Goal: Task Accomplishment & Management: Use online tool/utility

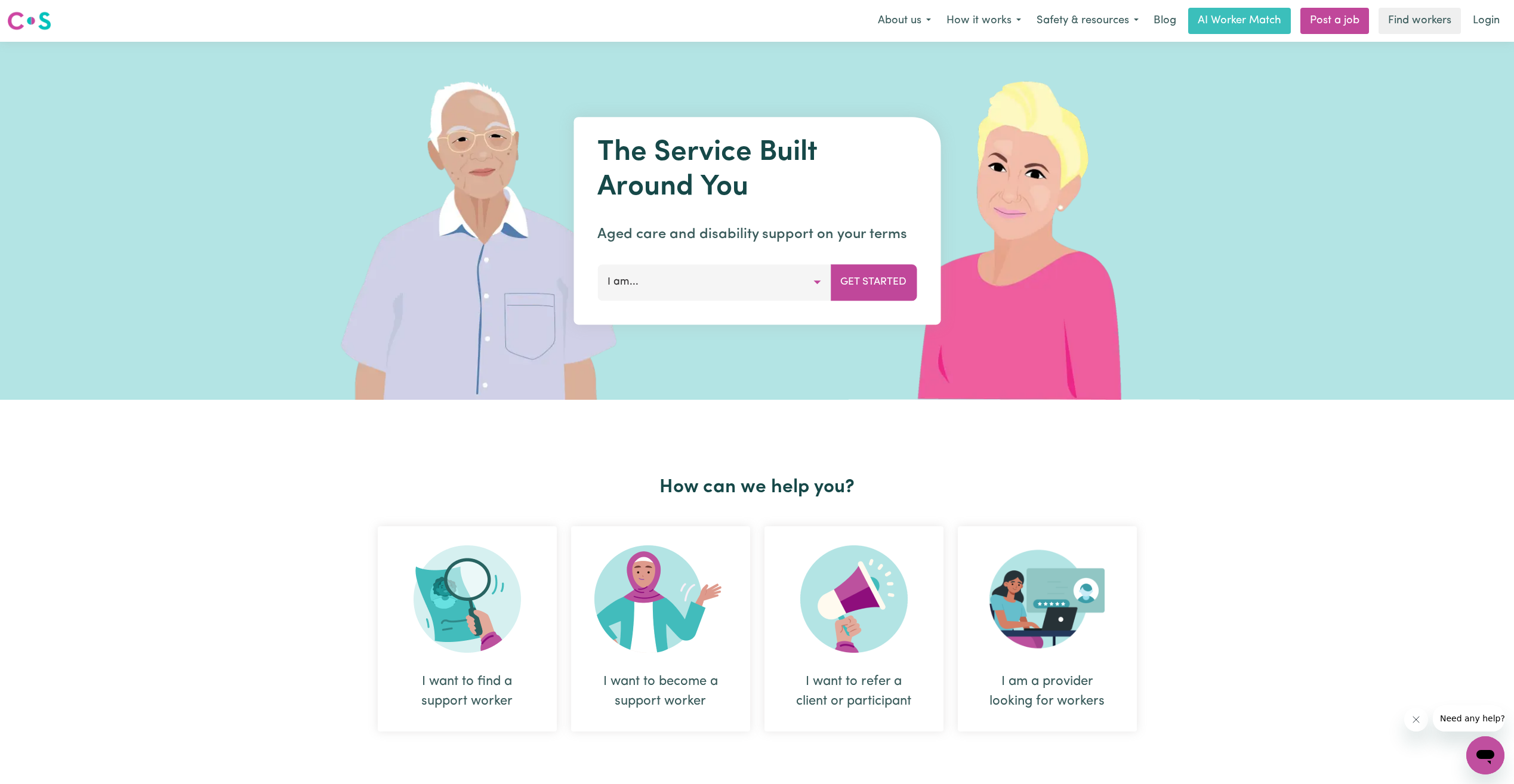
click at [820, 281] on button "I am..." at bounding box center [714, 282] width 233 height 36
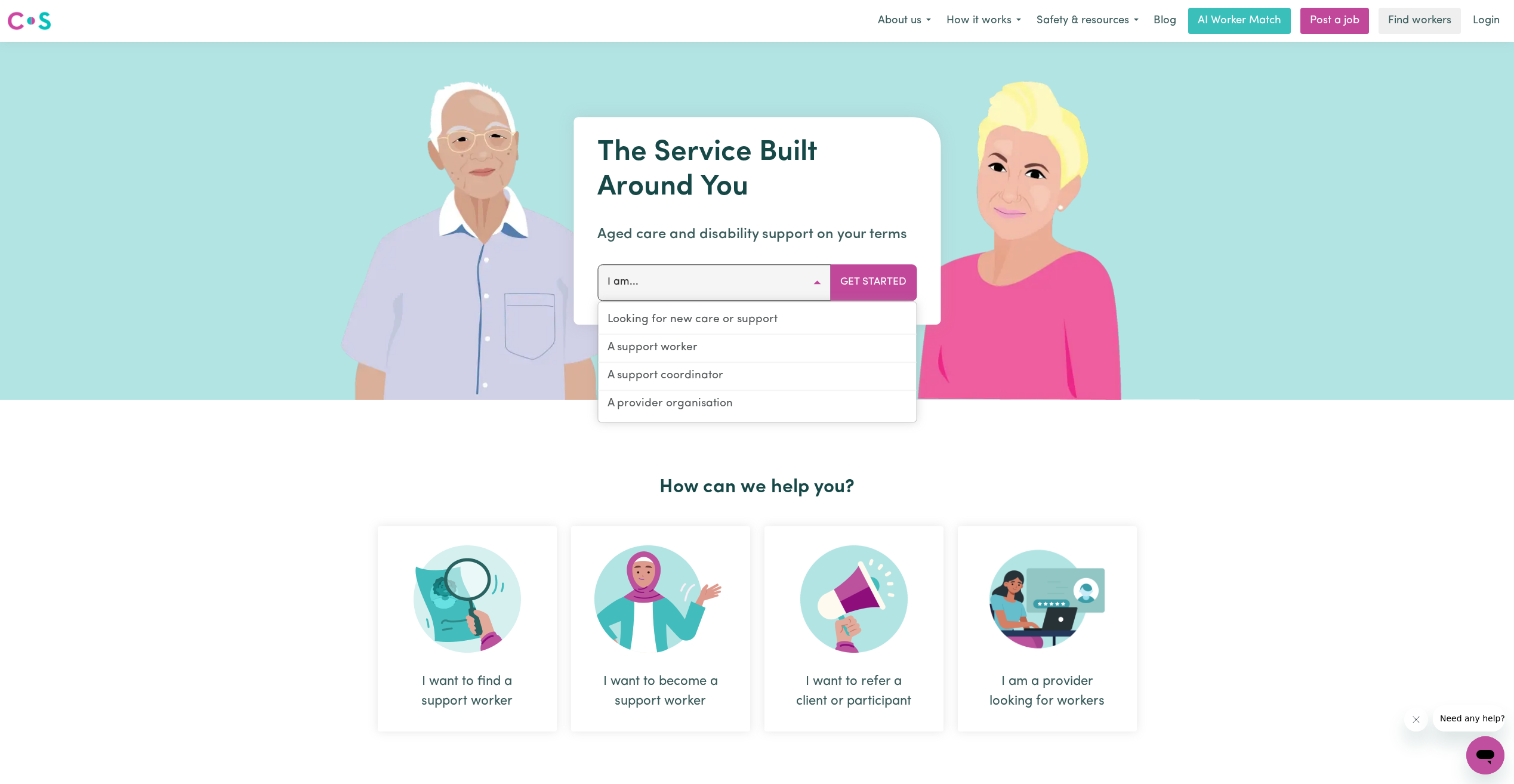
click at [142, 493] on div "How can we help you? I want to find a support worker I want to become a support…" at bounding box center [757, 622] width 1514 height 444
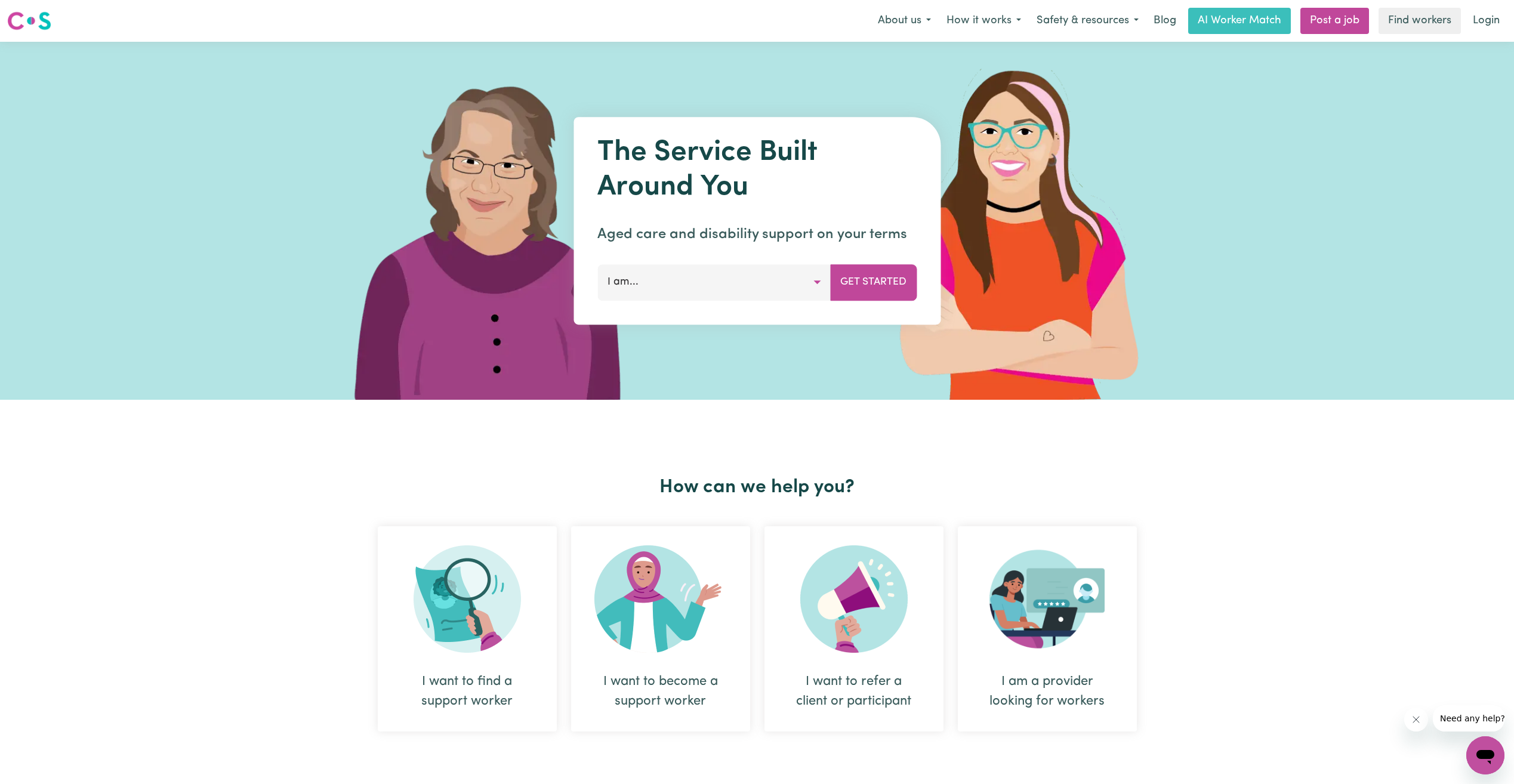
click at [1357, 141] on div "The Service Built Around You Aged care and disability support on your terms I a…" at bounding box center [757, 221] width 1514 height 358
click at [708, 269] on button "I am..." at bounding box center [714, 282] width 233 height 36
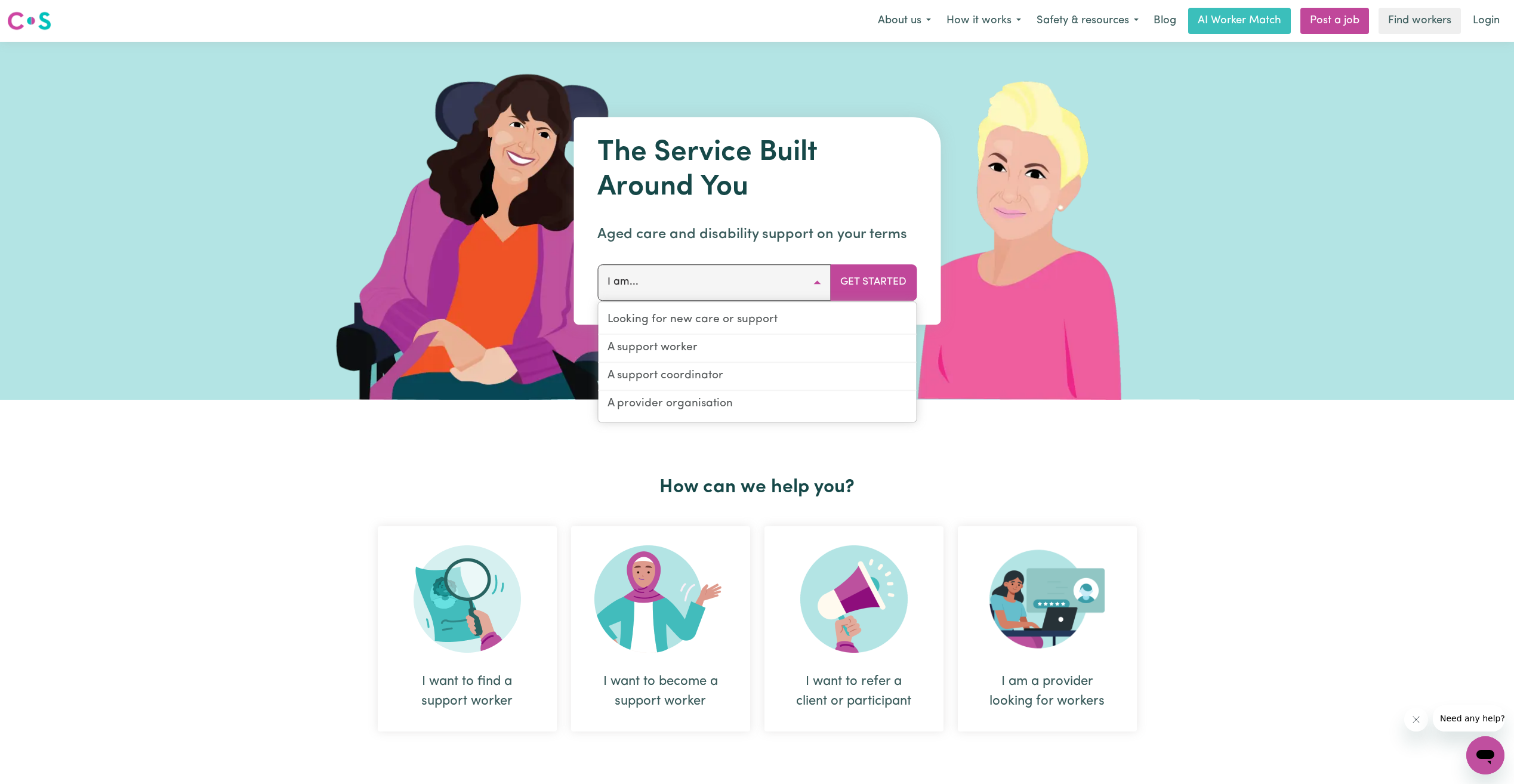
click at [479, 679] on div "I want to find a support worker" at bounding box center [467, 692] width 122 height 39
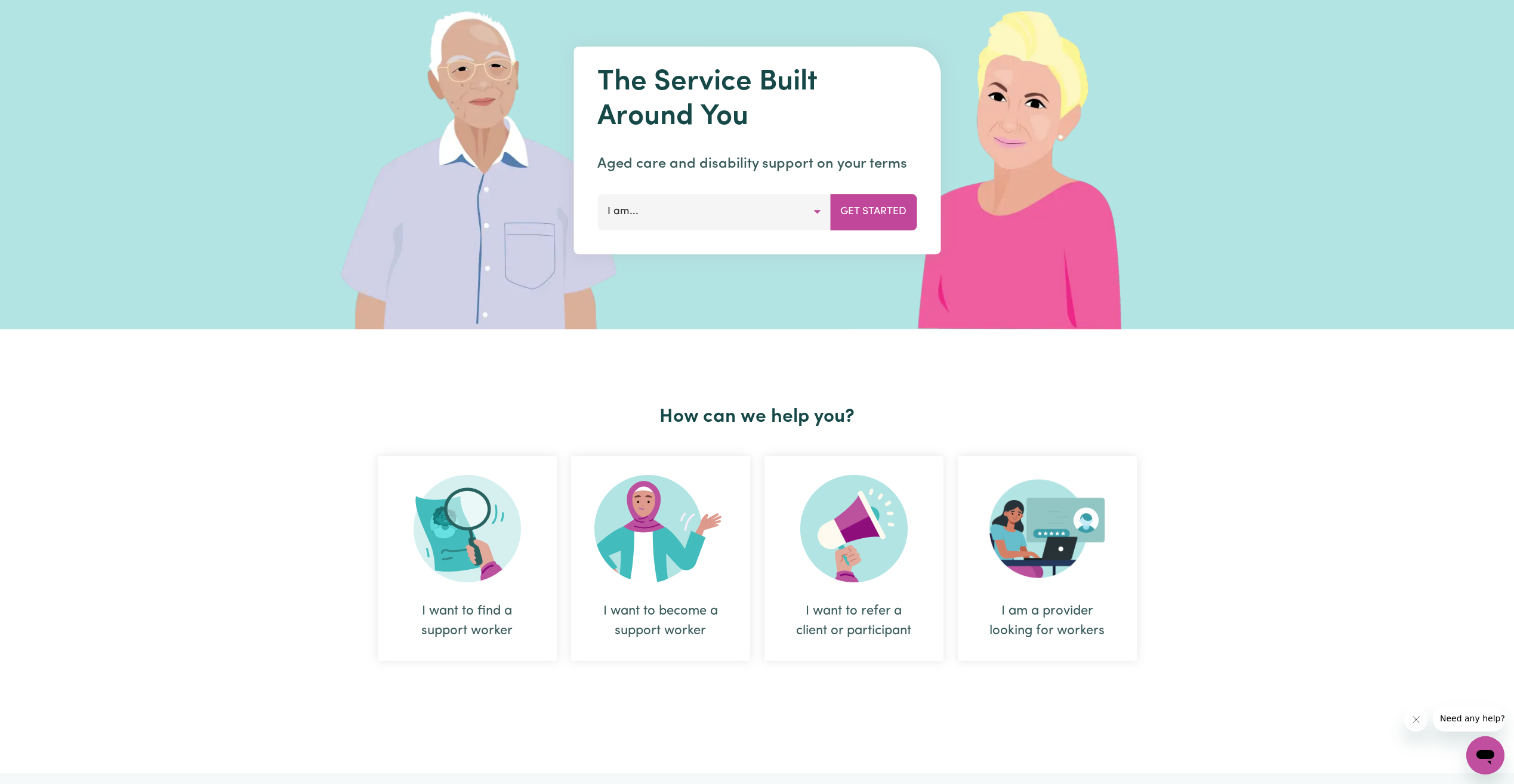
scroll to position [179, 0]
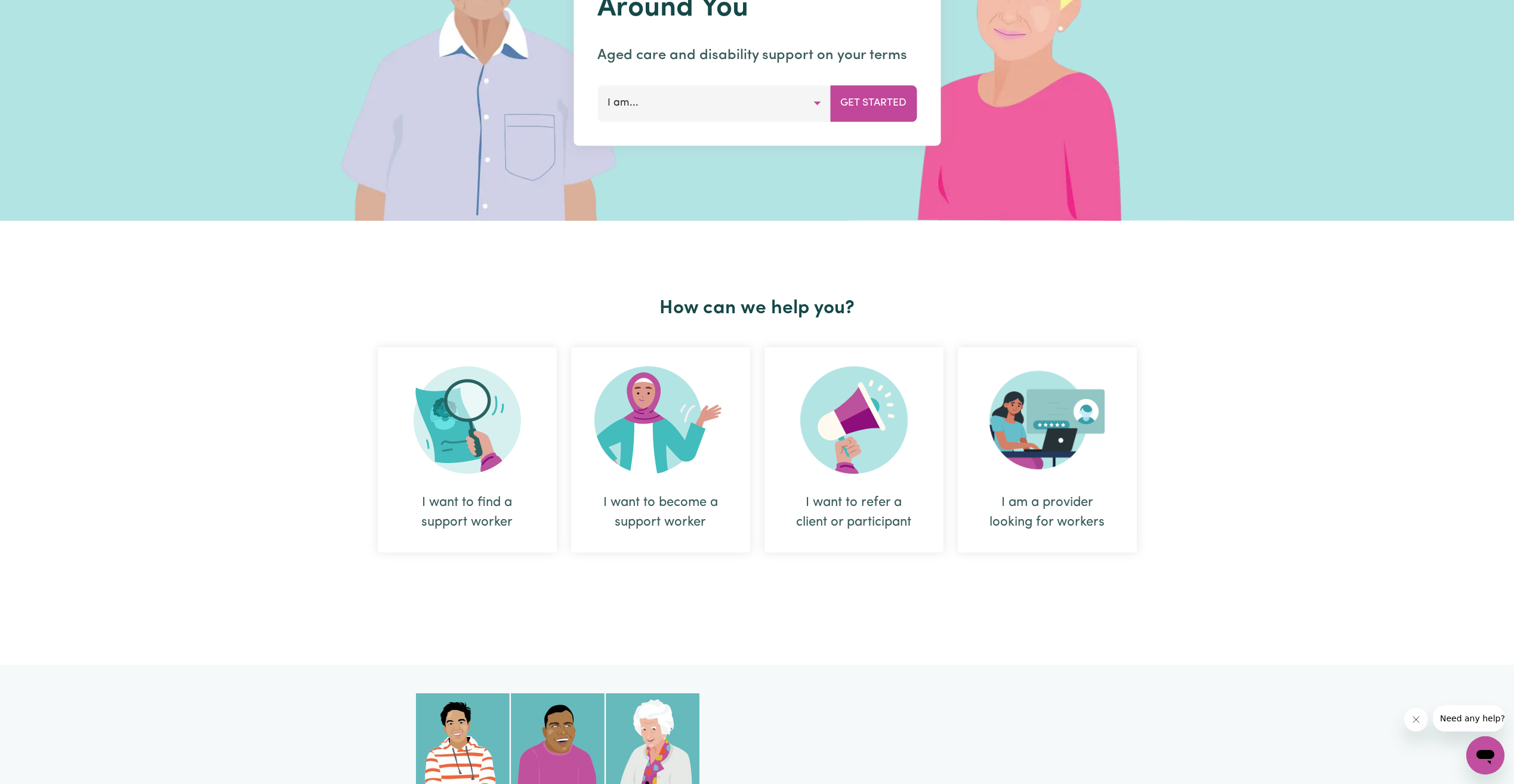
click at [672, 503] on div "I want to become a support worker" at bounding box center [661, 512] width 122 height 39
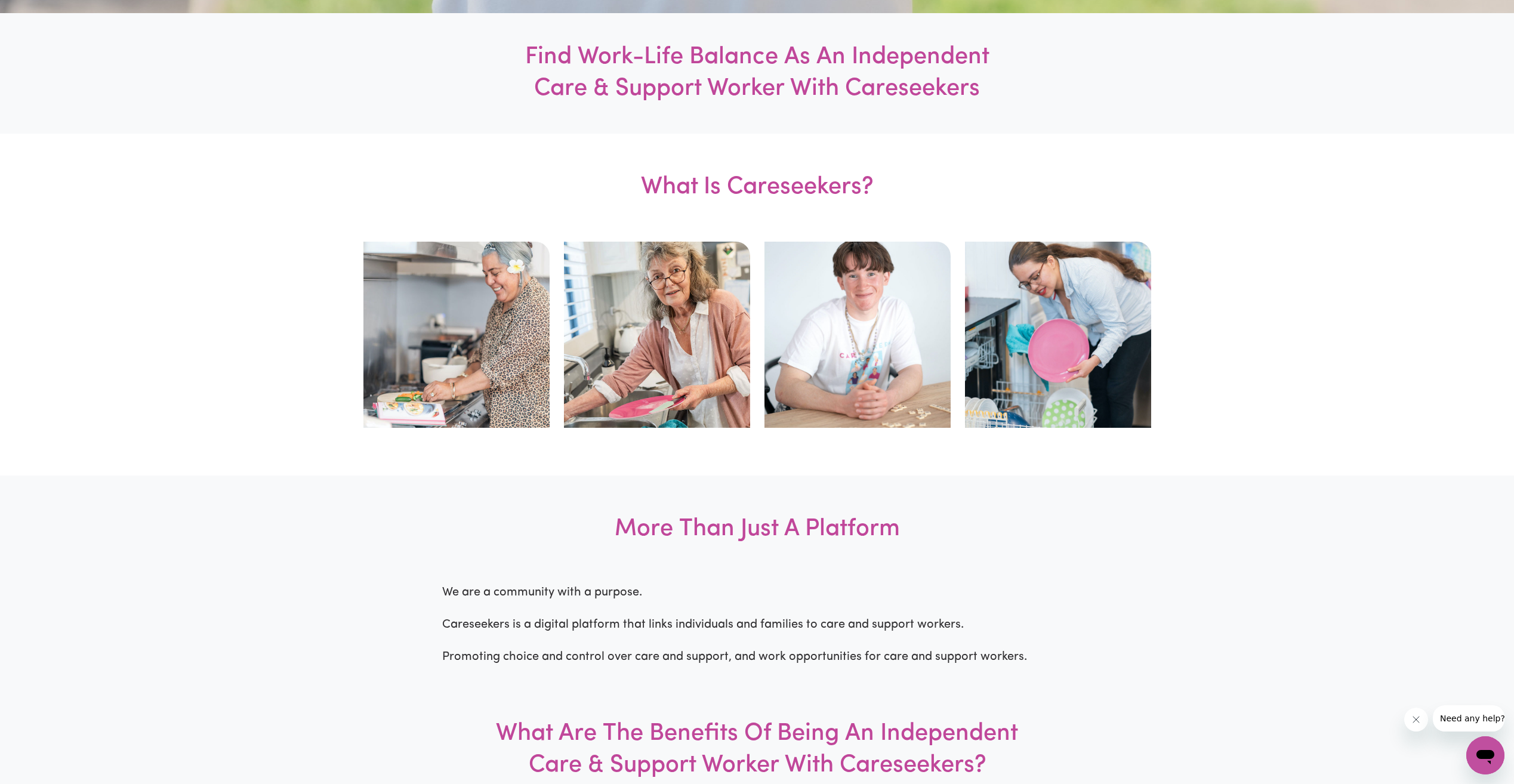
scroll to position [656, 0]
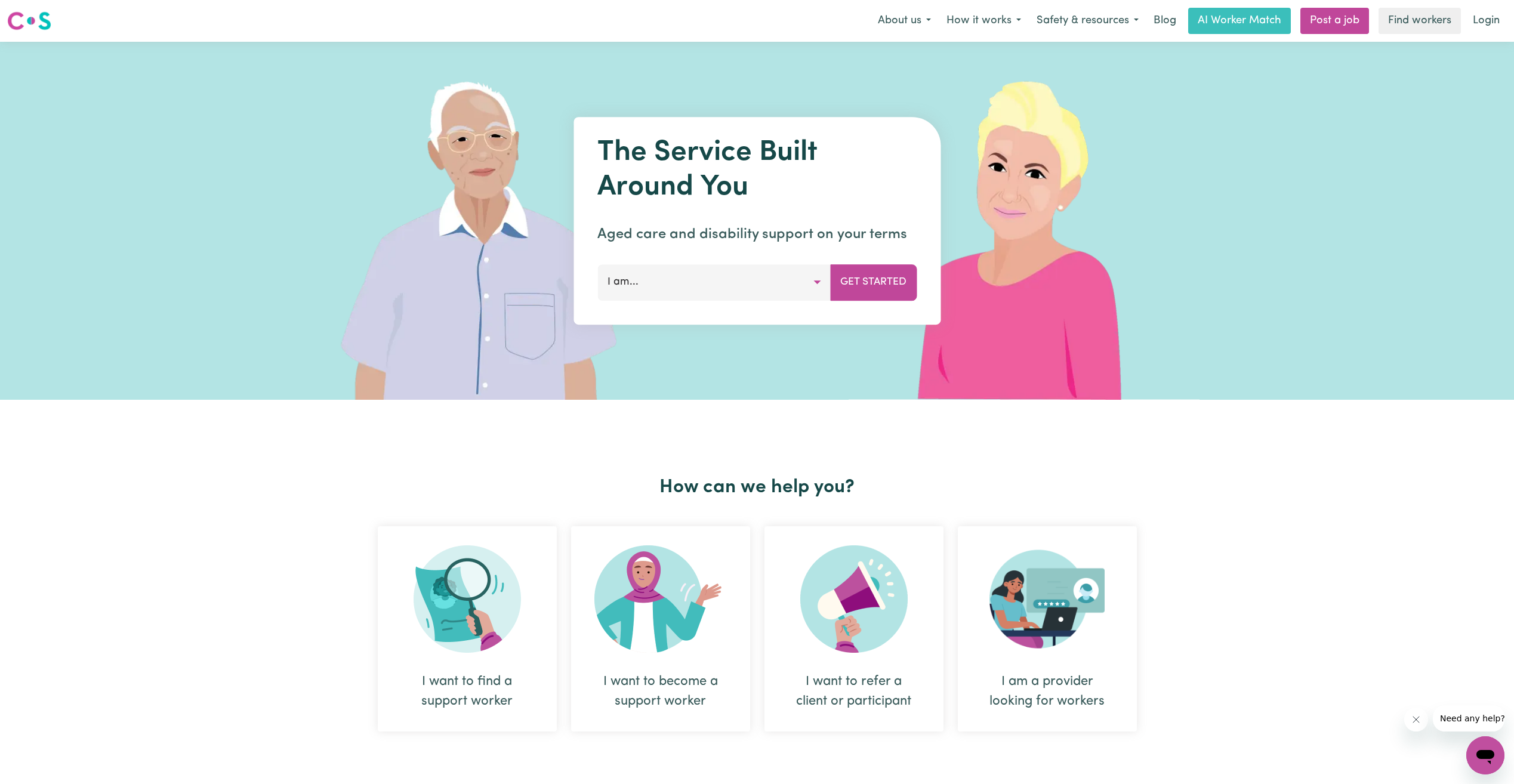
click at [462, 661] on div "I want to find a support worker" at bounding box center [467, 628] width 179 height 205
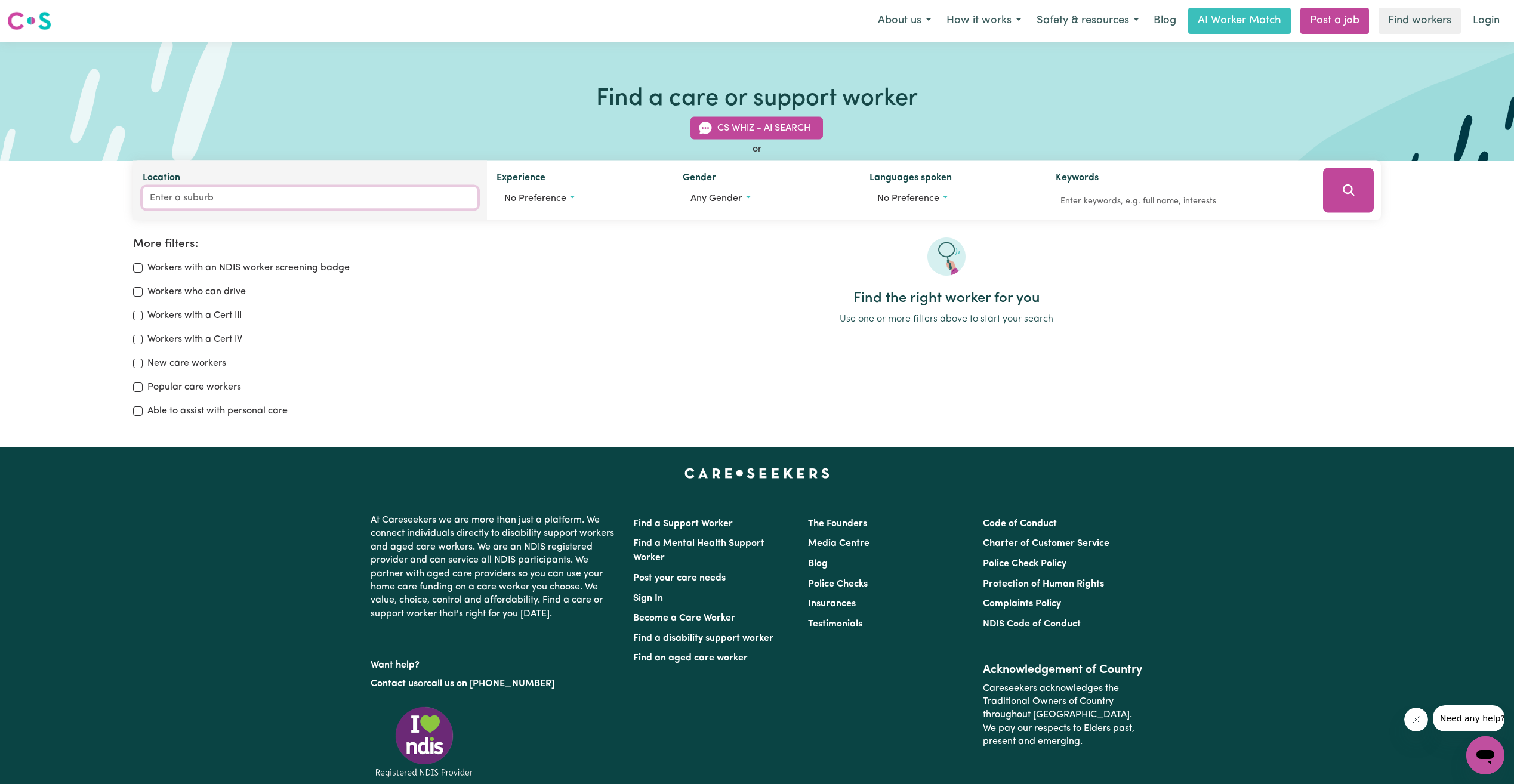
click at [160, 206] on input "Location" at bounding box center [310, 198] width 335 height 22
type input "howrah"
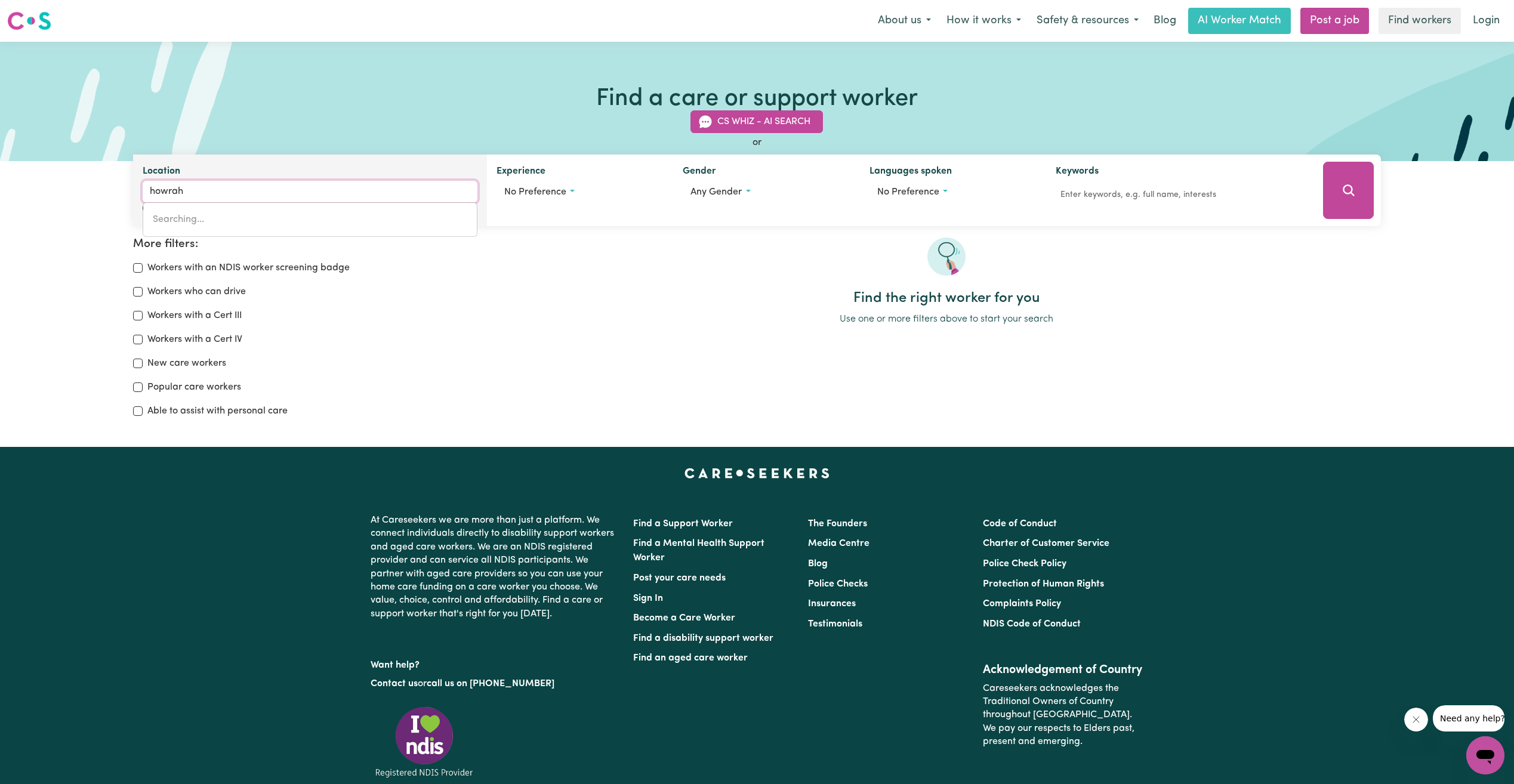
type input "howrah, [GEOGRAPHIC_DATA], 7018"
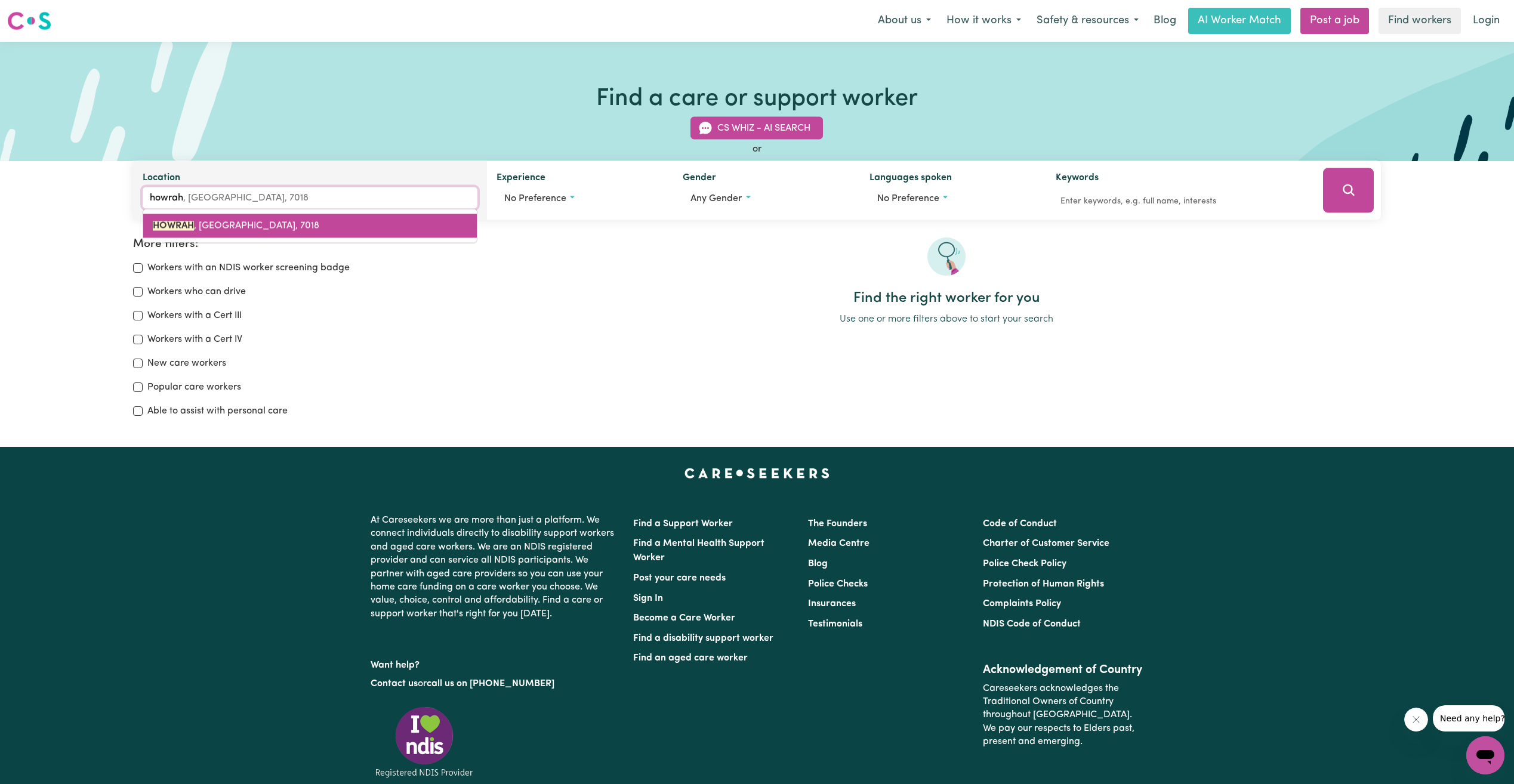
click at [183, 221] on mark "HOWRAH" at bounding box center [173, 226] width 41 height 10
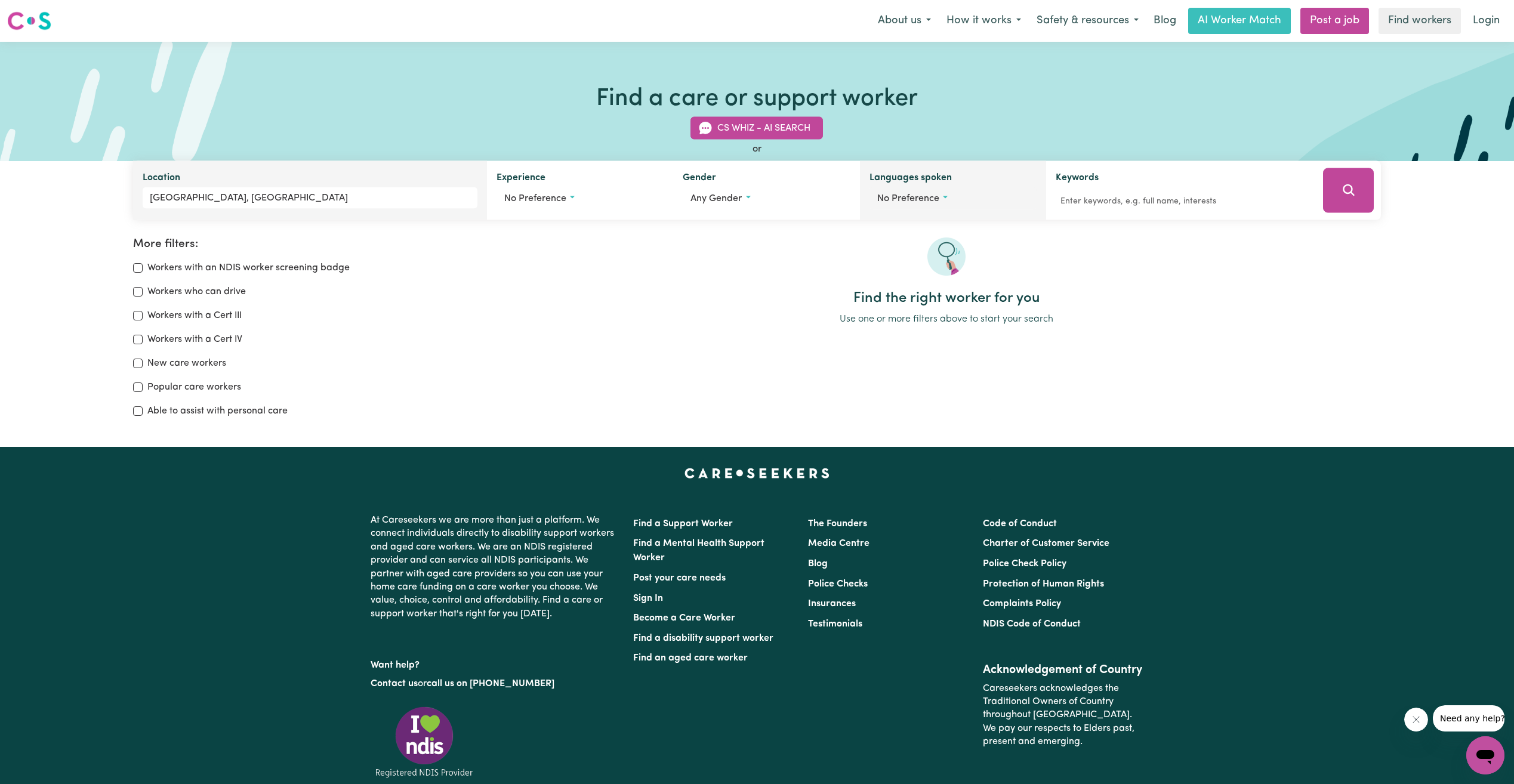
click at [910, 202] on span "No preference" at bounding box center [908, 198] width 62 height 10
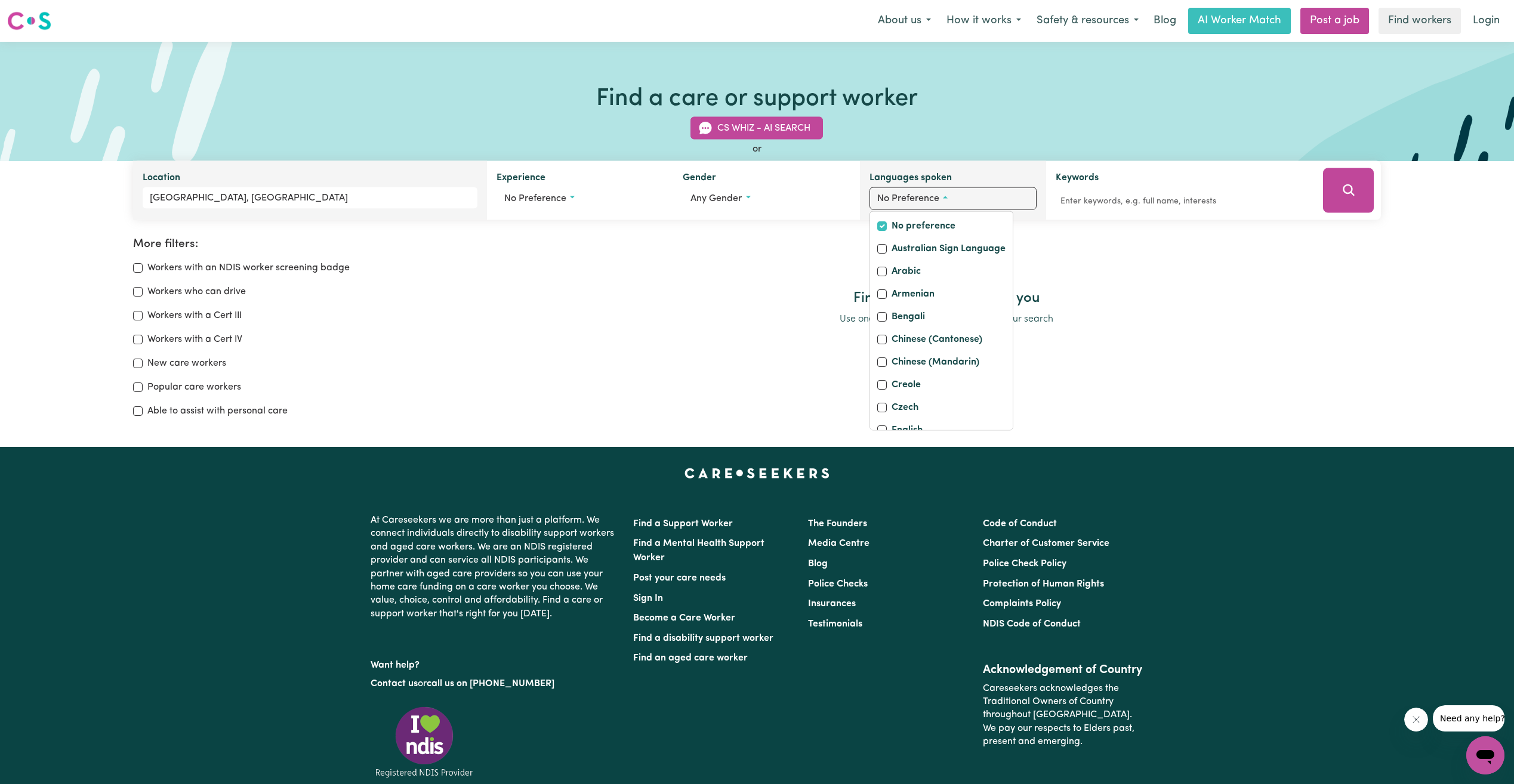
click at [910, 202] on span "No preference" at bounding box center [908, 198] width 62 height 10
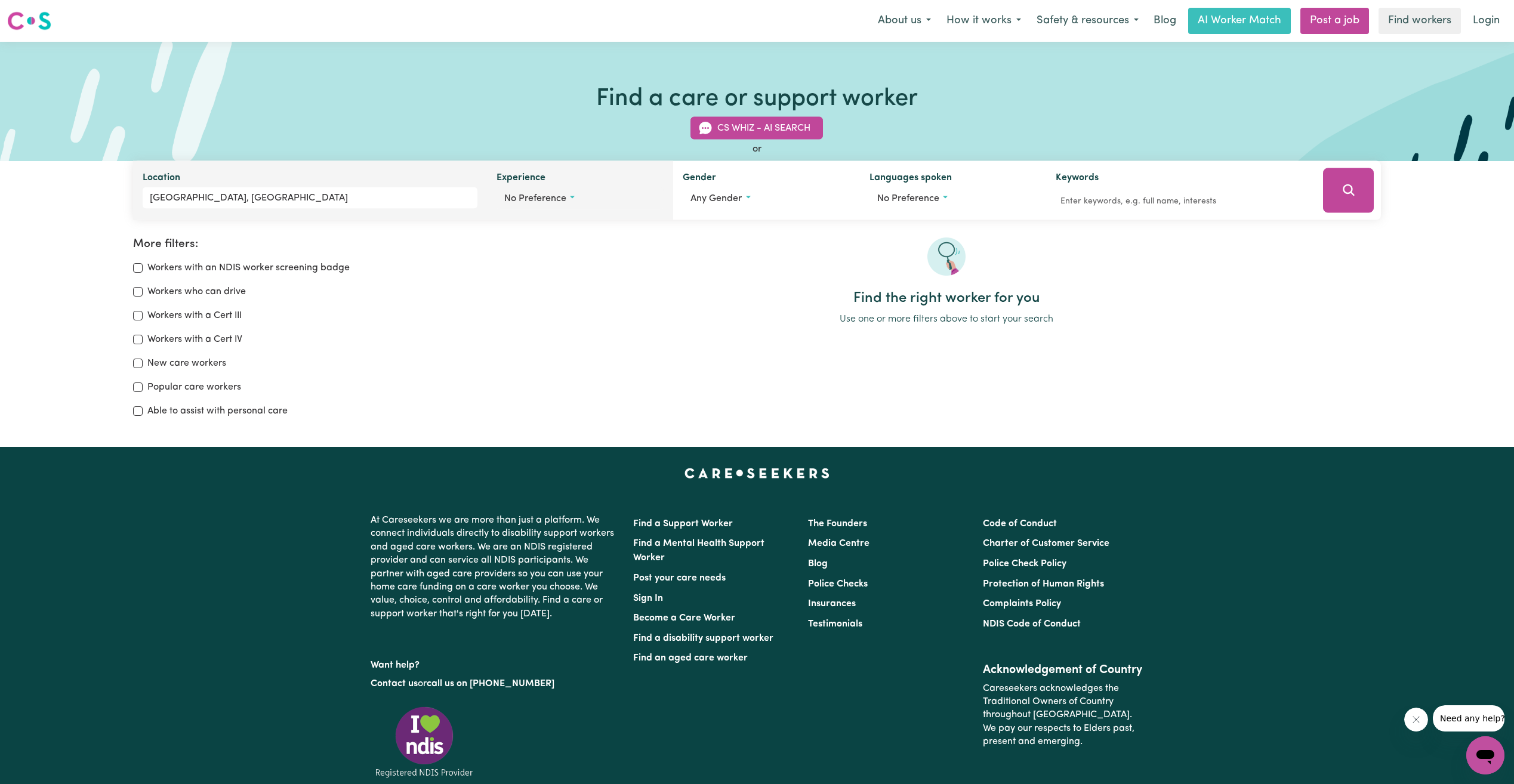
click at [576, 198] on button "No preference" at bounding box center [580, 198] width 167 height 23
click at [514, 250] on input "Aged care" at bounding box center [509, 249] width 10 height 10
checkbox input "true"
checkbox input "false"
click at [659, 278] on div at bounding box center [947, 264] width 869 height 52
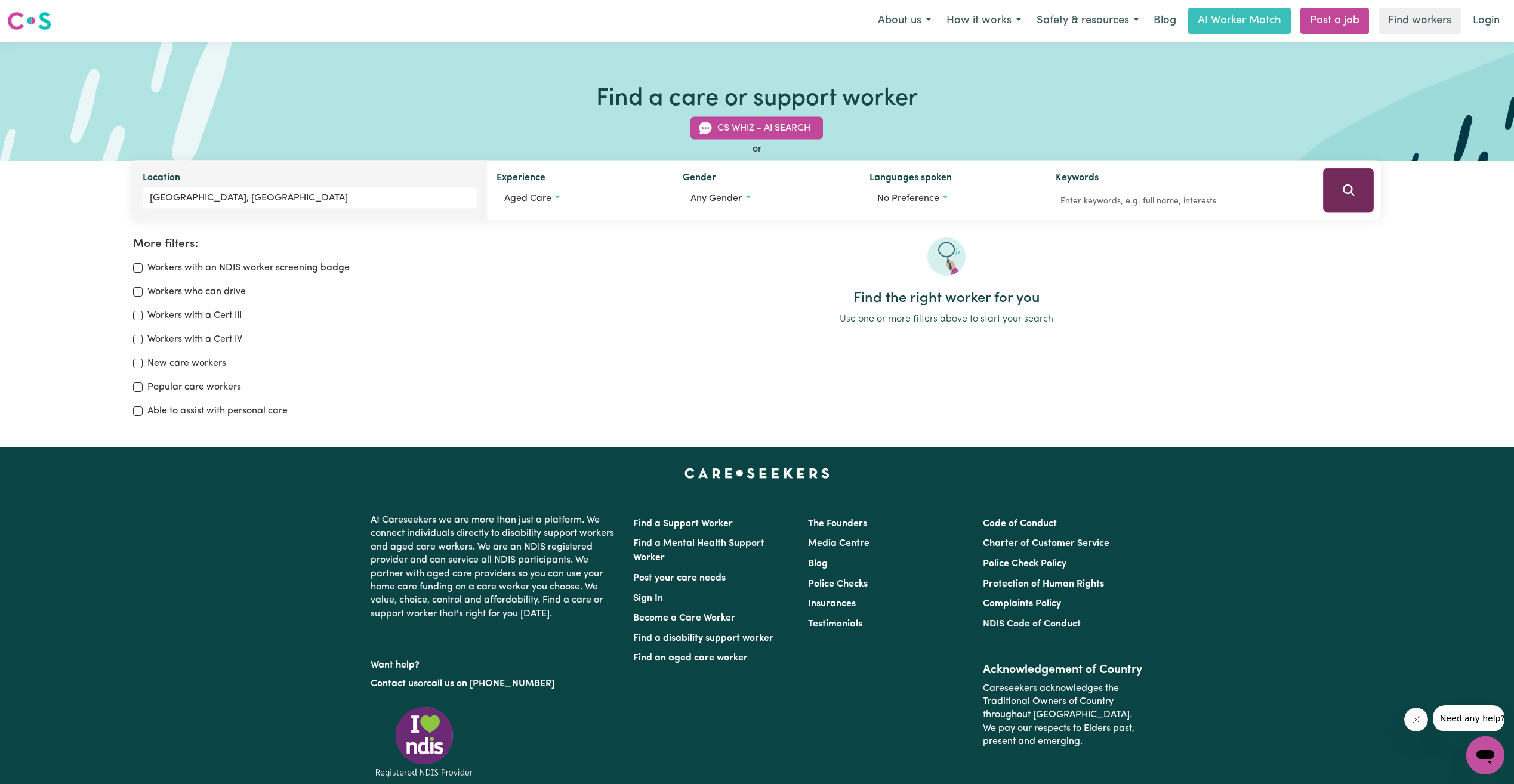
click at [1348, 204] on button "Search" at bounding box center [1348, 191] width 50 height 45
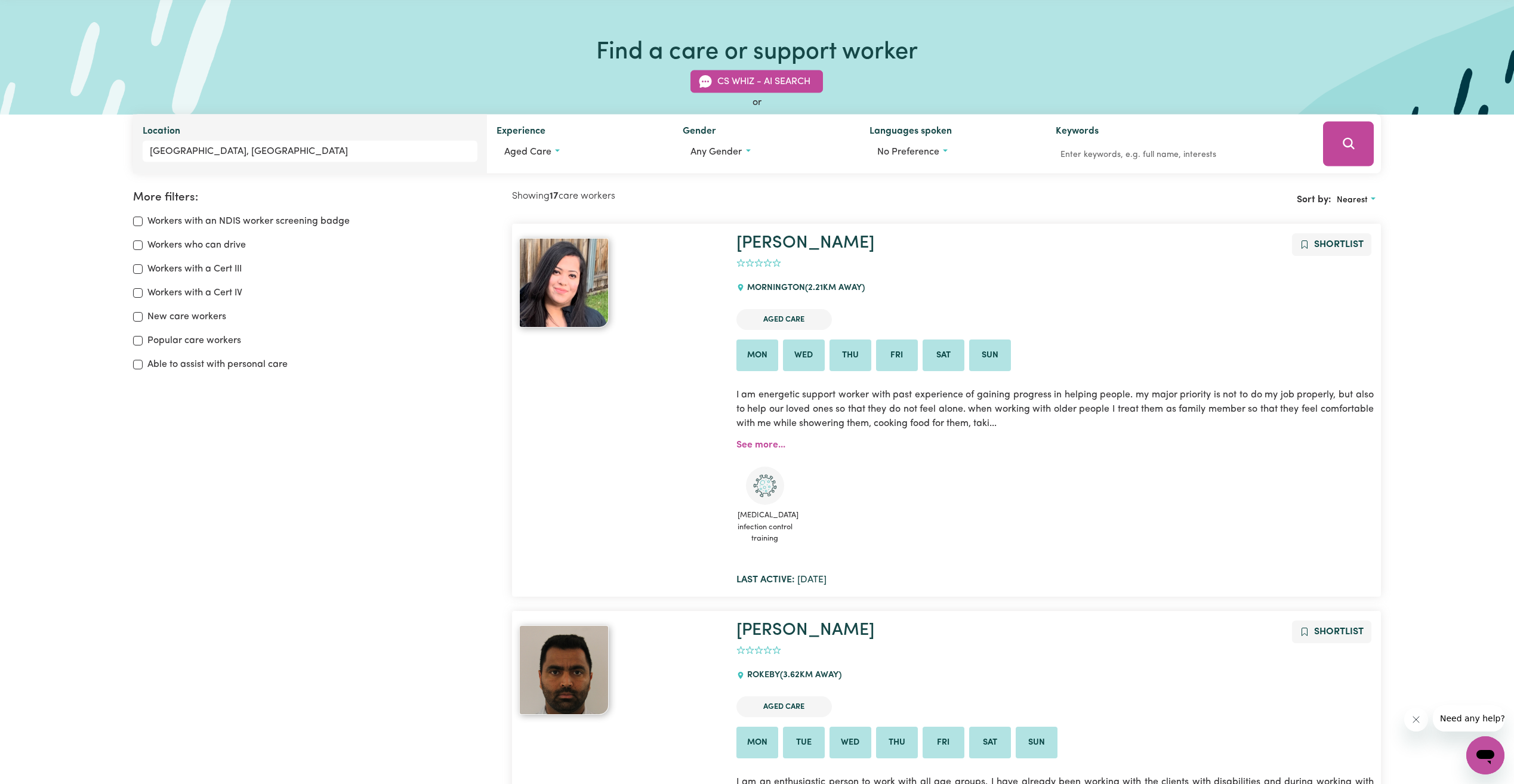
scroll to position [5, 0]
